Goal: Task Accomplishment & Management: Complete application form

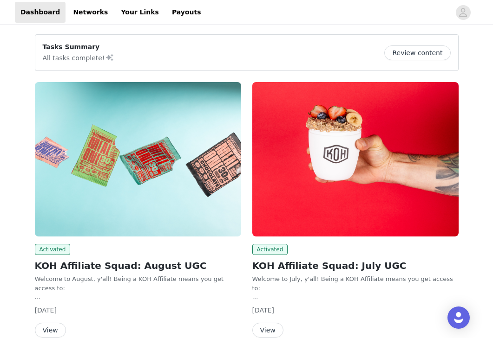
click at [164, 215] on img at bounding box center [138, 159] width 206 height 155
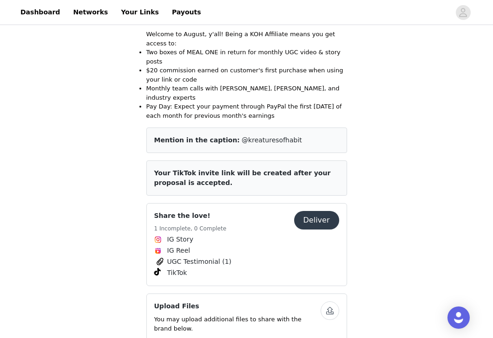
scroll to position [305, 0]
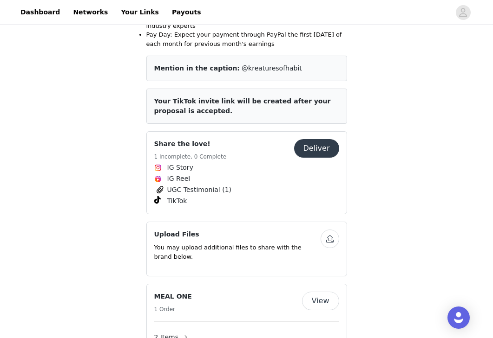
click at [309, 139] on button "Deliver" at bounding box center [316, 148] width 45 height 19
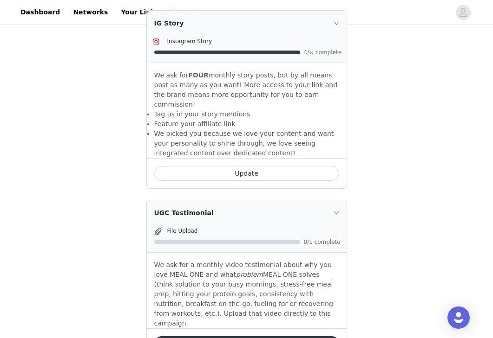
scroll to position [333, 0]
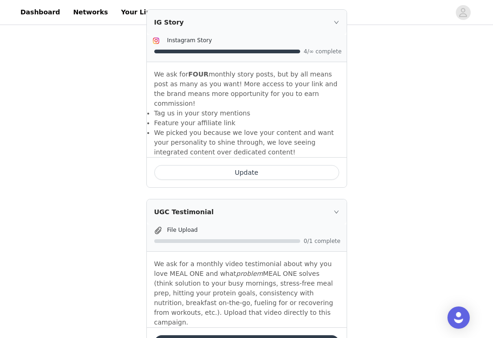
drag, startPoint x: 297, startPoint y: 222, endPoint x: 276, endPoint y: 220, distance: 21.0
click at [286, 225] on div "File Upload" at bounding box center [254, 230] width 174 height 10
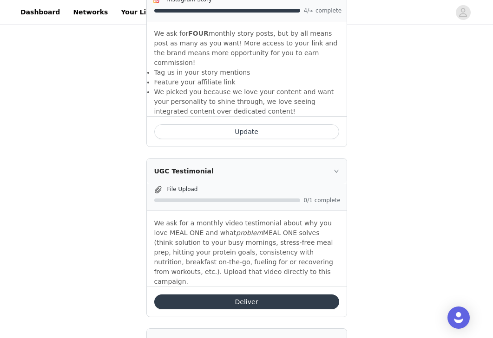
scroll to position [384, 0]
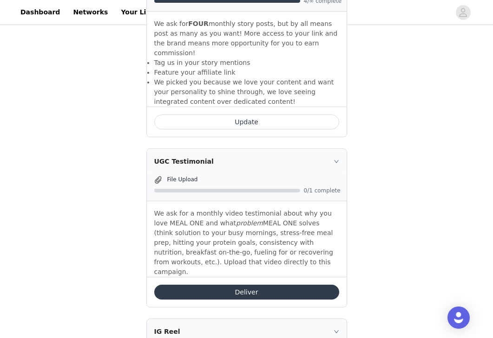
click at [268, 285] on button "Deliver" at bounding box center [246, 292] width 185 height 15
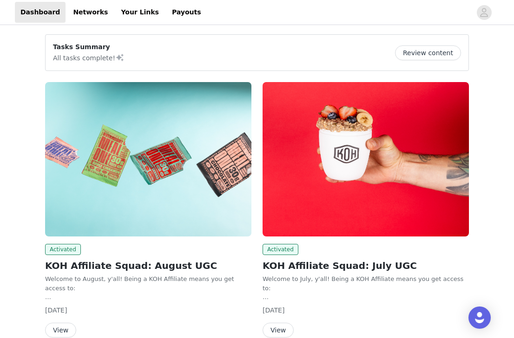
click at [177, 192] on img at bounding box center [148, 159] width 206 height 155
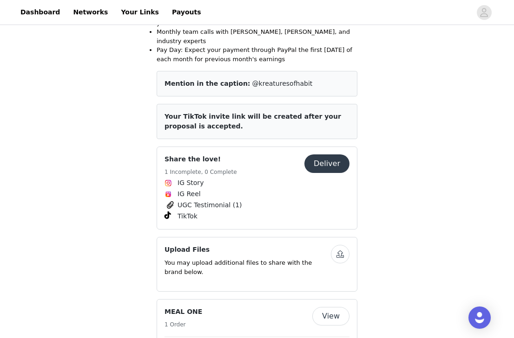
scroll to position [290, 0]
click at [335, 245] on button "button" at bounding box center [340, 254] width 19 height 19
click at [336, 154] on button "Deliver" at bounding box center [326, 163] width 45 height 19
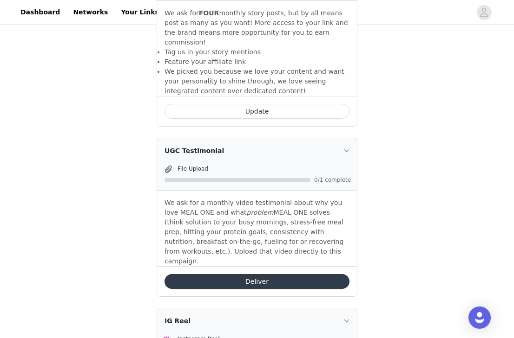
scroll to position [508, 0]
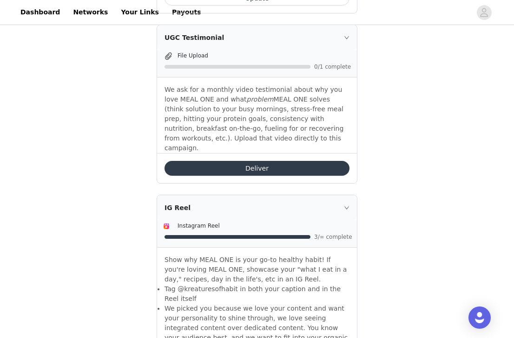
click at [251, 161] on button "Deliver" at bounding box center [256, 168] width 185 height 15
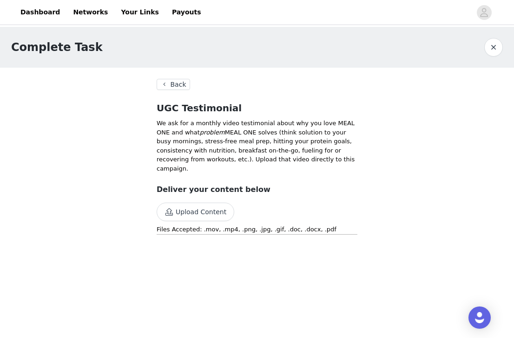
click at [193, 212] on button "Upload Content" at bounding box center [195, 212] width 78 height 19
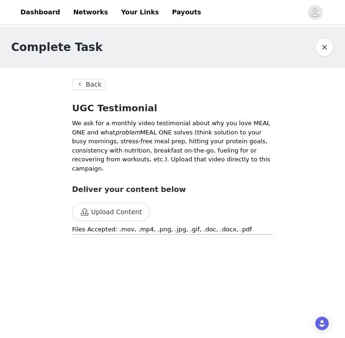
click at [98, 215] on button "Upload Content" at bounding box center [111, 212] width 78 height 19
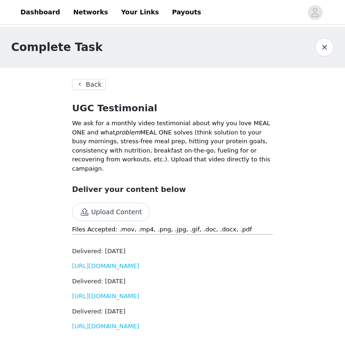
scroll to position [78, 0]
